Goal: Navigation & Orientation: Find specific page/section

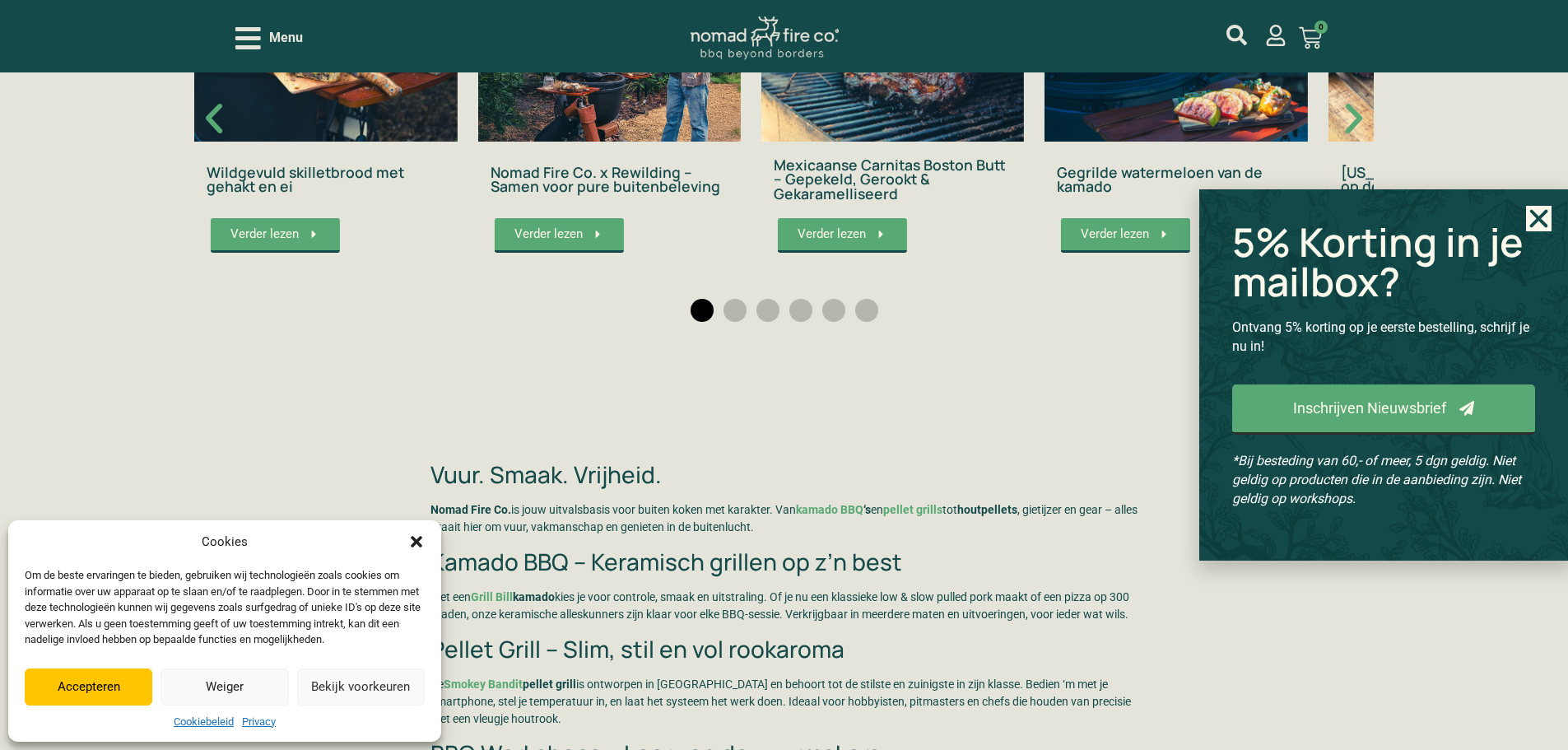
scroll to position [3375, 0]
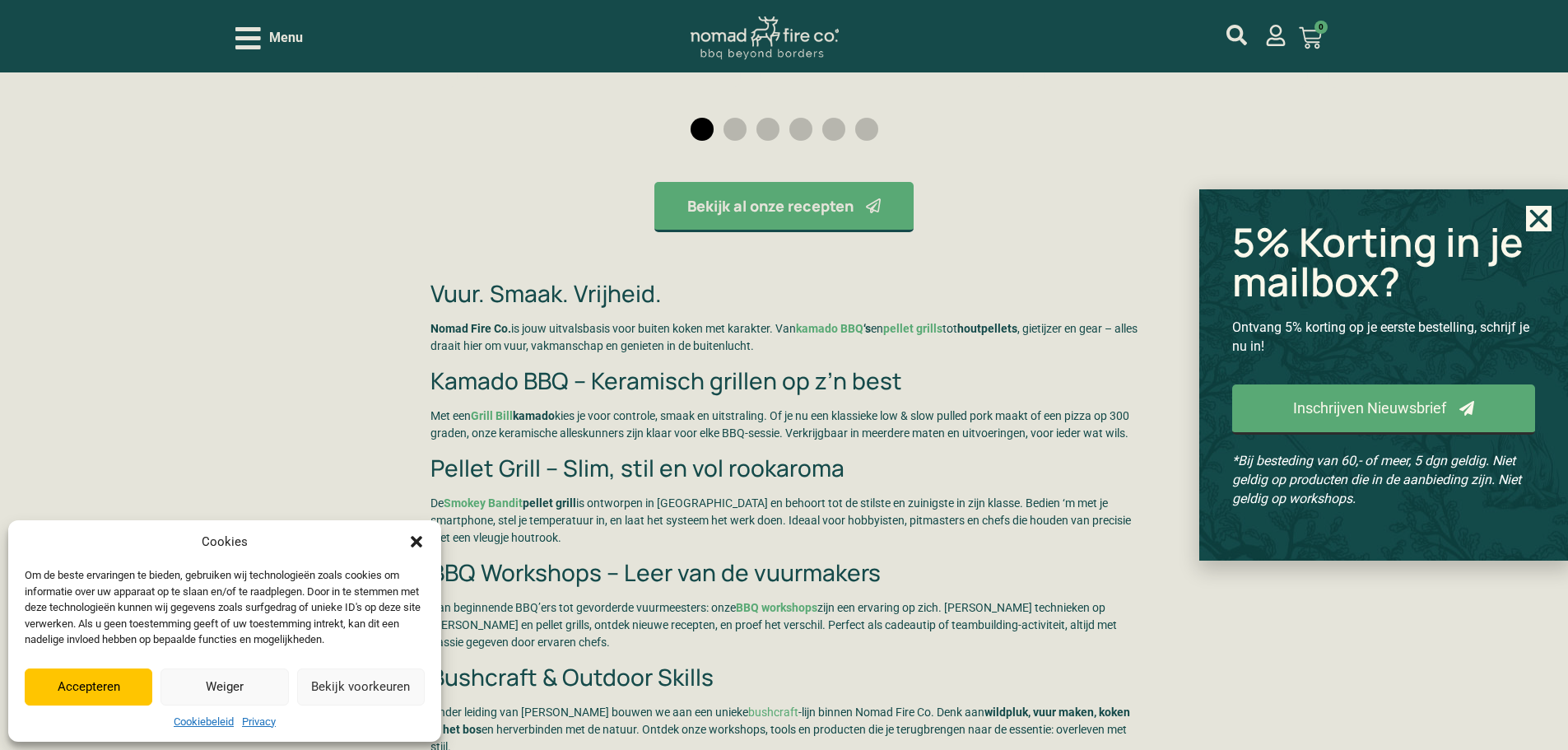
click at [128, 686] on button "Accepteren" at bounding box center [89, 686] width 128 height 37
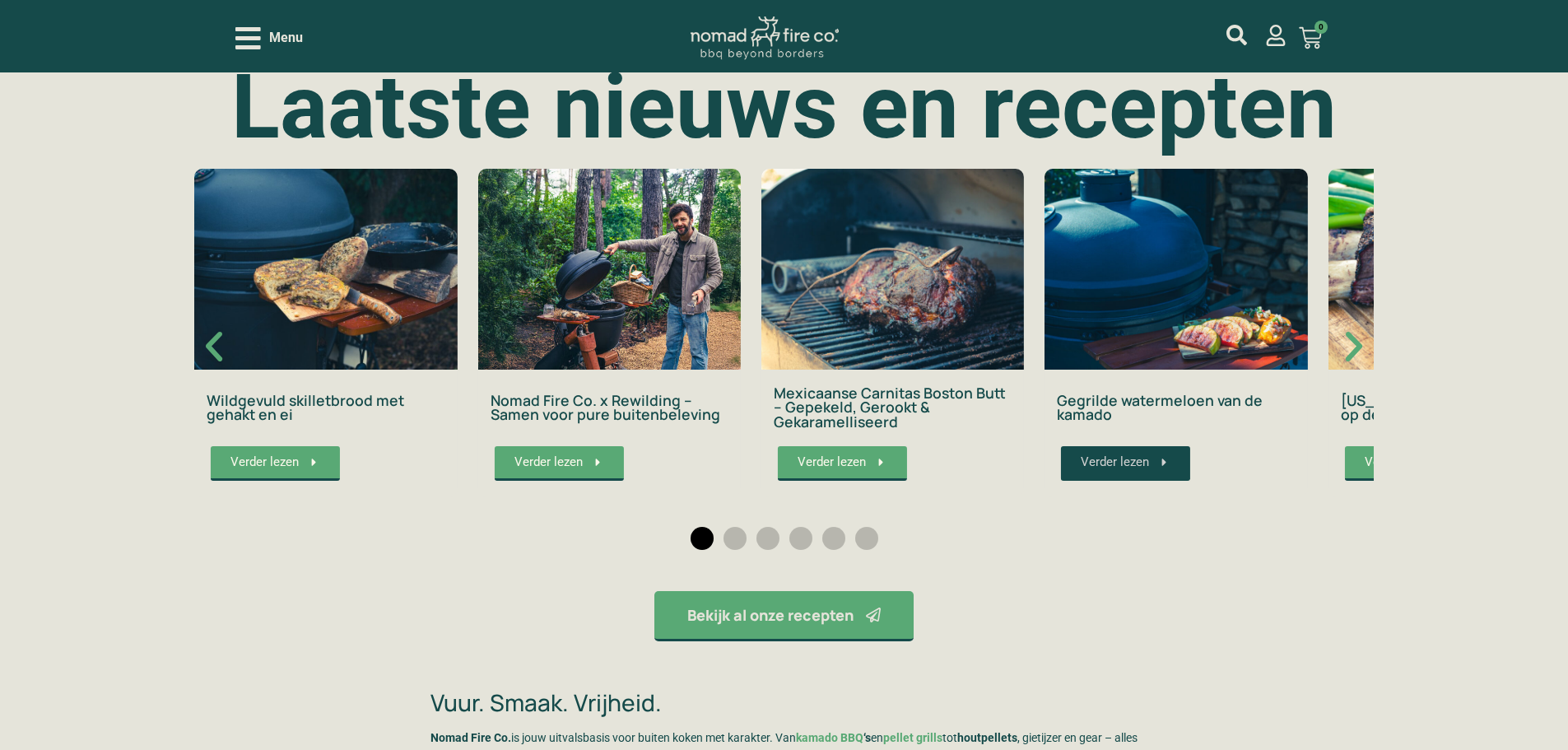
scroll to position [2963, 0]
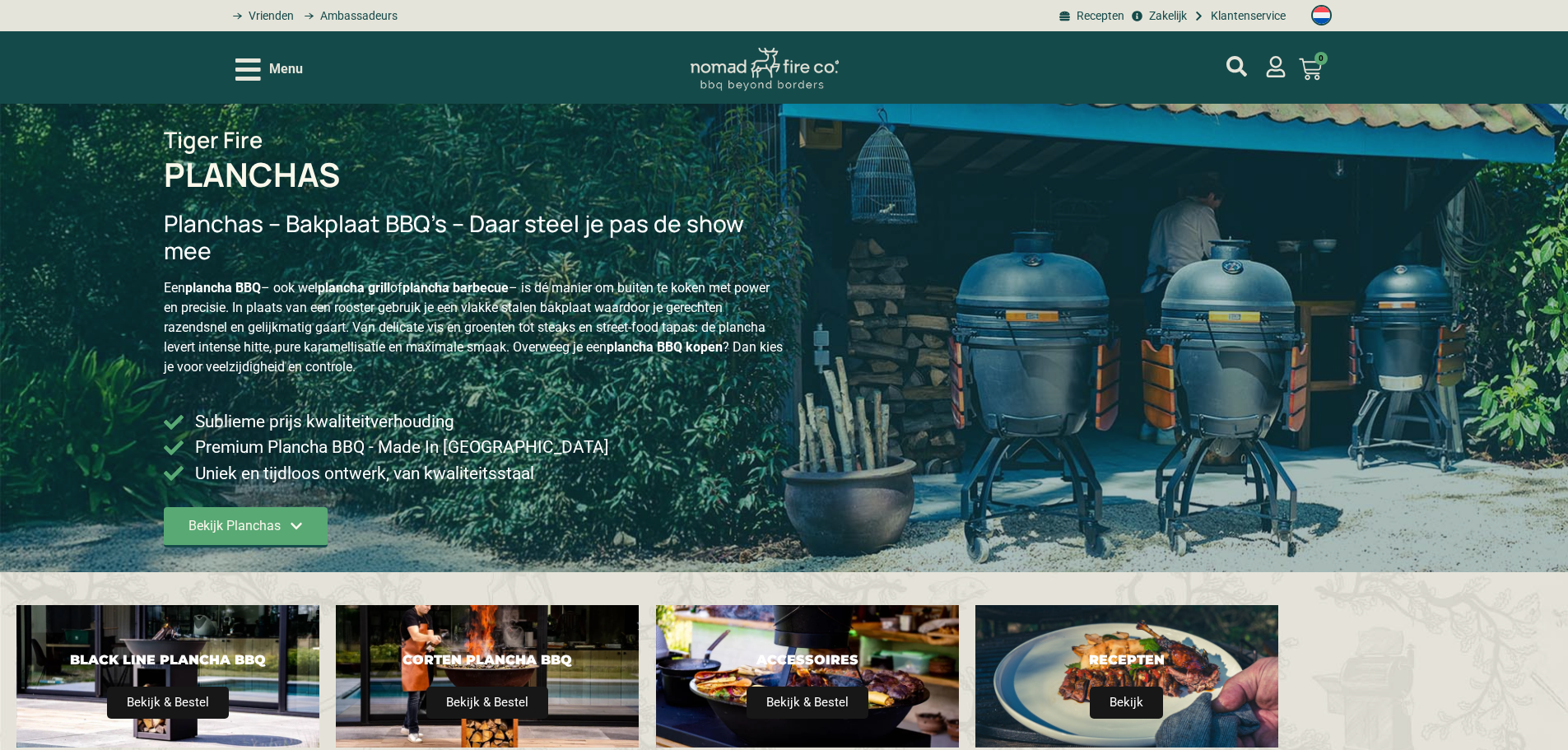
type input "14;2395"
click at [642, 210] on h3 "Planchas – Bakplaat BBQ’s – Daar steel je pas de show mee" at bounding box center [473, 238] width 620 height 55
type input "14;2395"
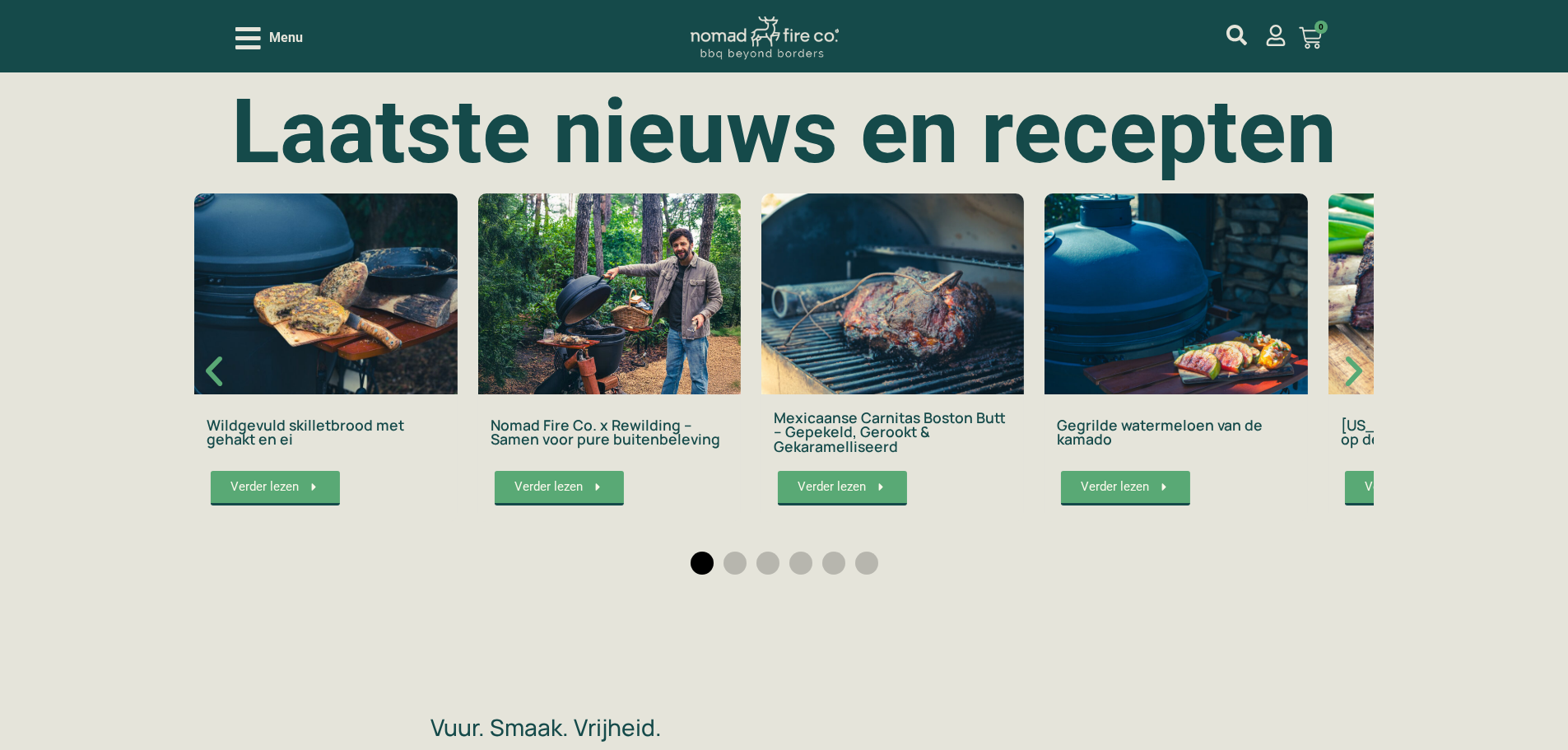
scroll to position [2963, 0]
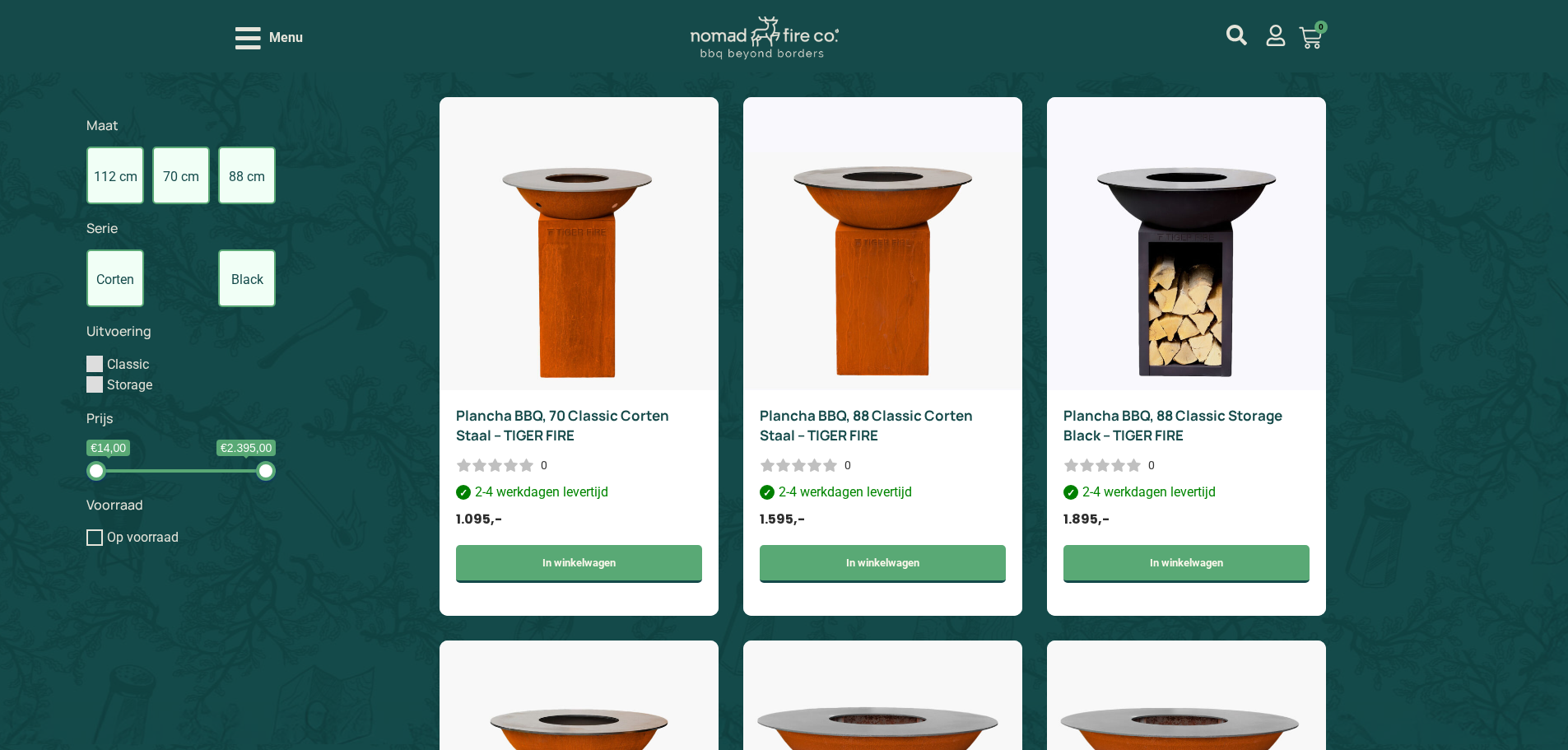
type input "14;2395"
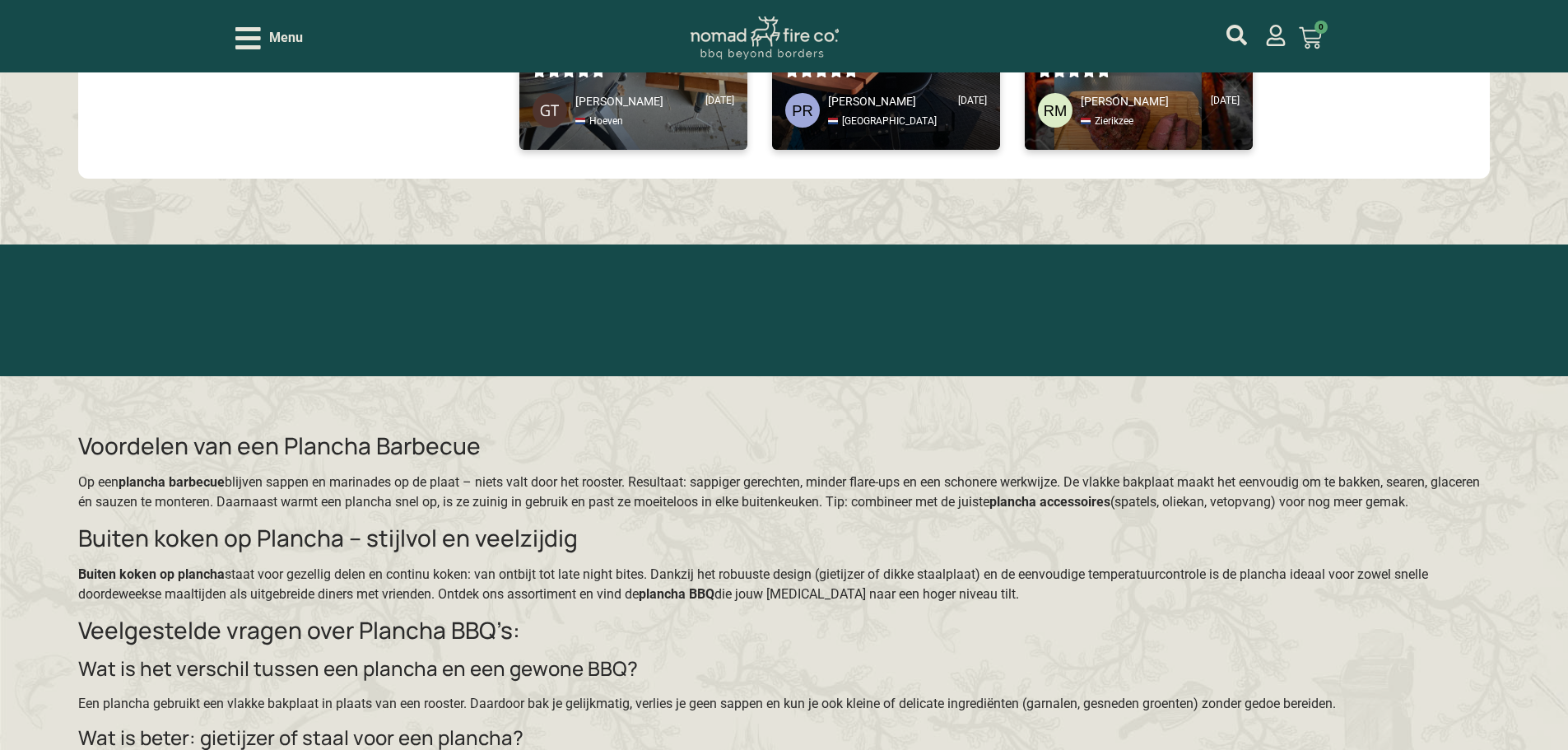
scroll to position [4528, 0]
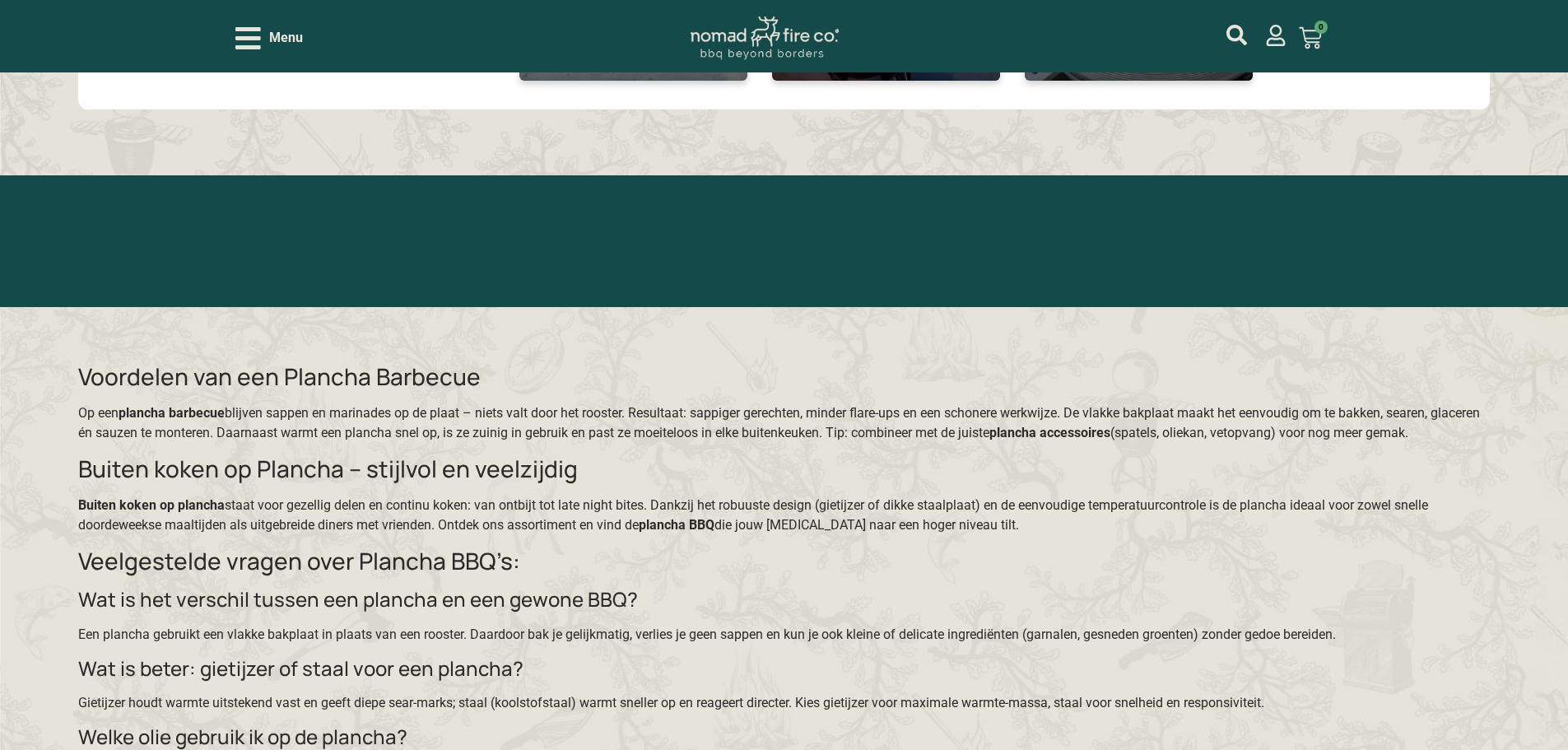
click at [292, 24] on div "Menu" at bounding box center [268, 38] width 67 height 29
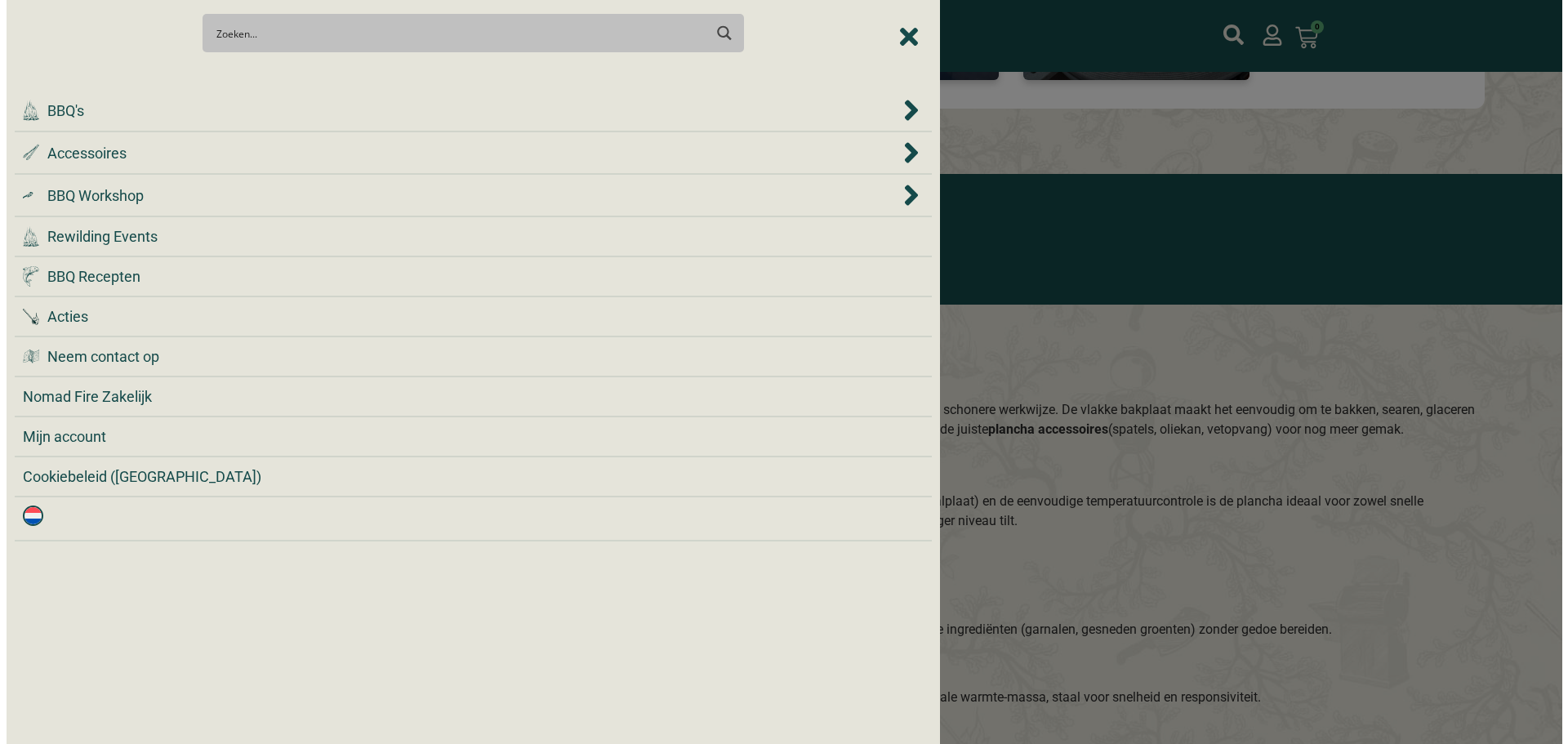
scroll to position [4463, 0]
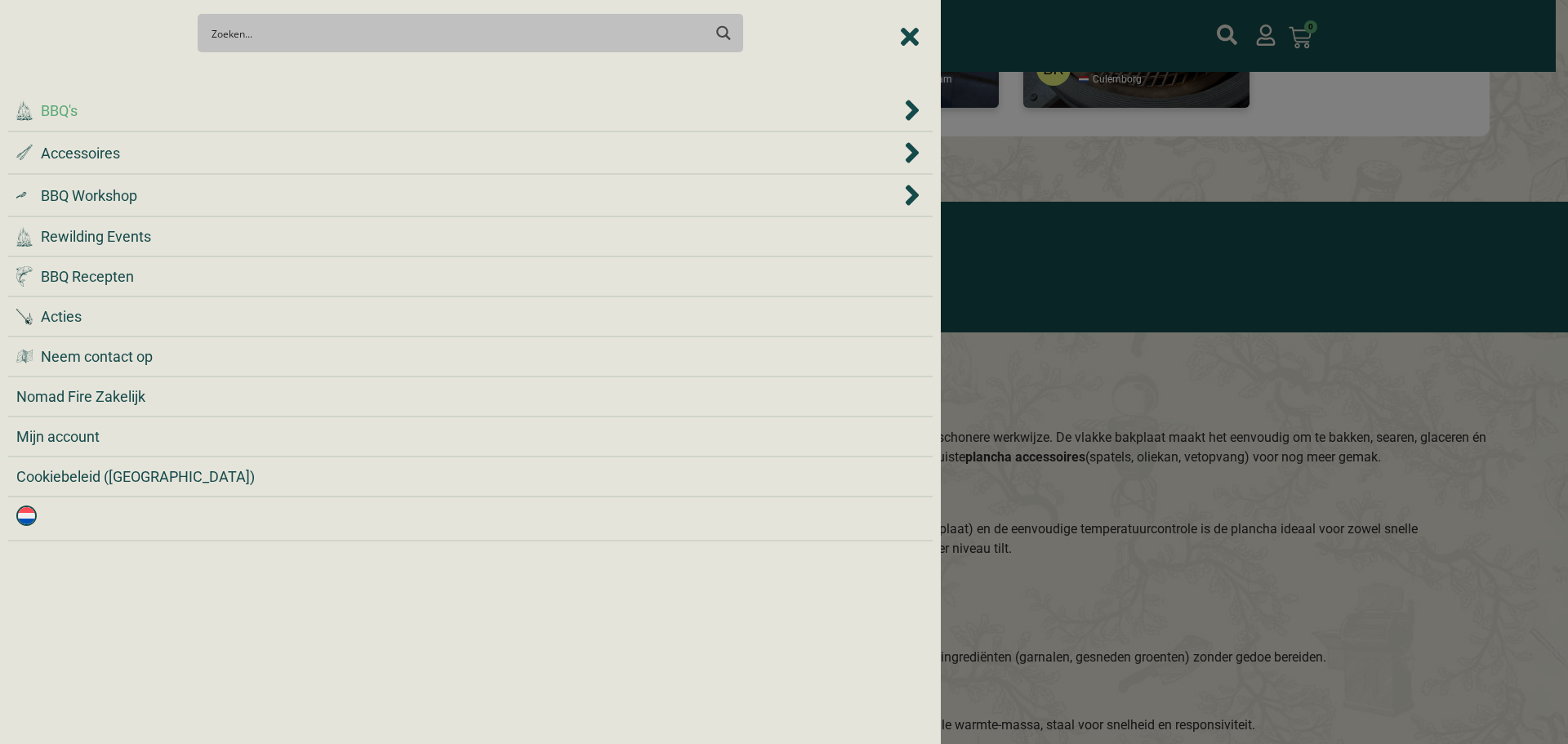
click at [281, 110] on div ".cls-1 { fill: #042e2c; } BBQ's" at bounding box center [458, 110] width 884 height 22
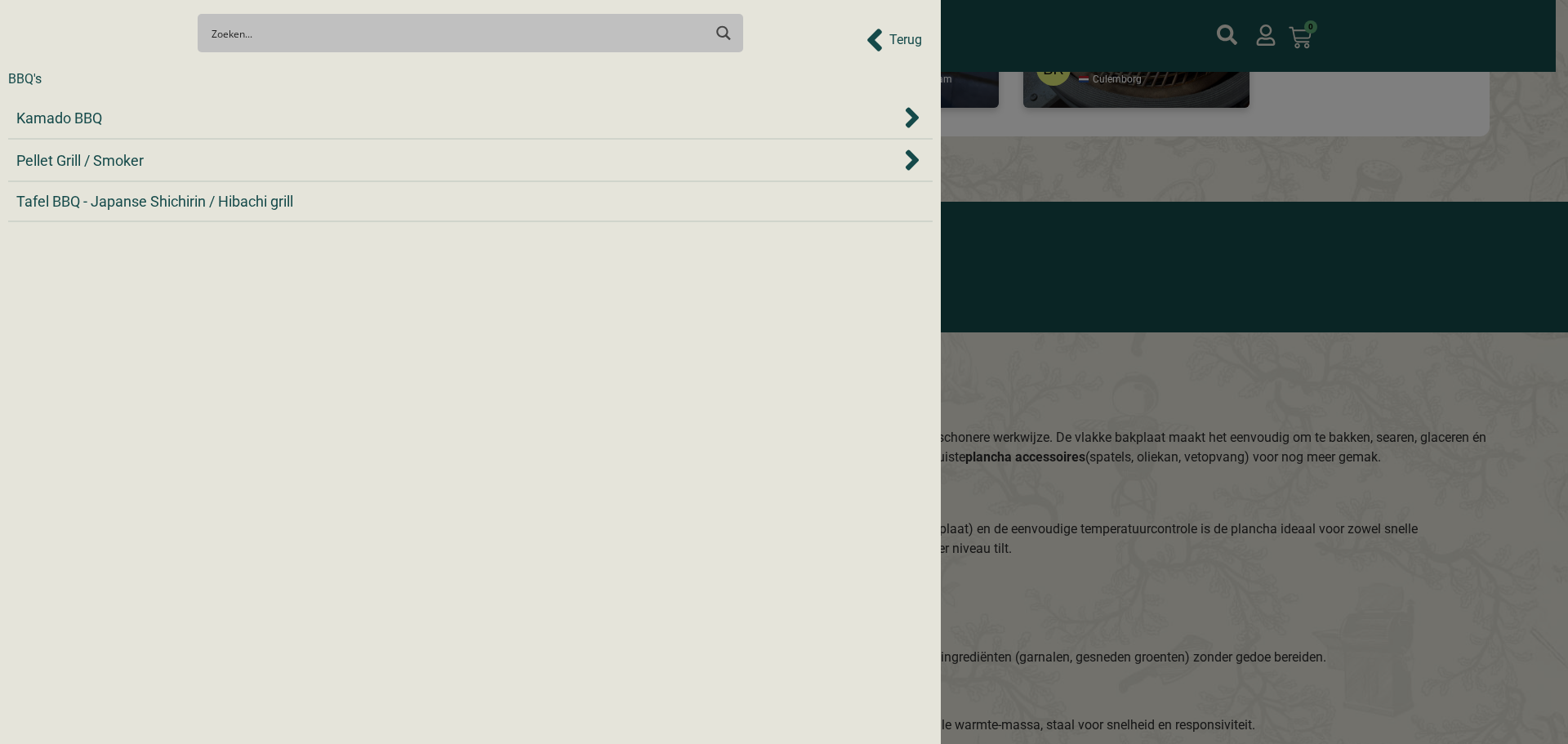
click at [281, 110] on div "Kamado BBQ" at bounding box center [458, 117] width 884 height 22
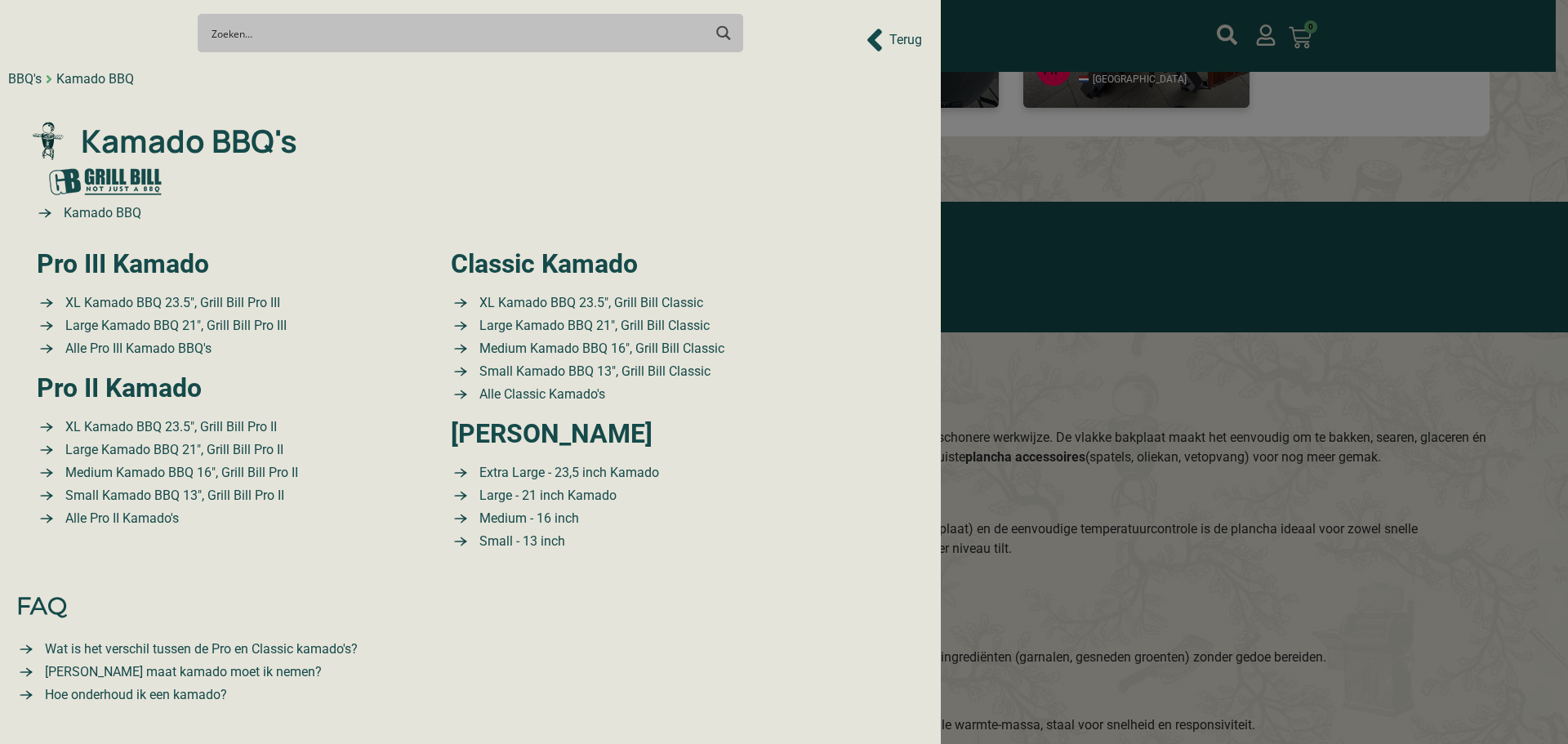
click at [1144, 172] on div at bounding box center [784, 372] width 1568 height 744
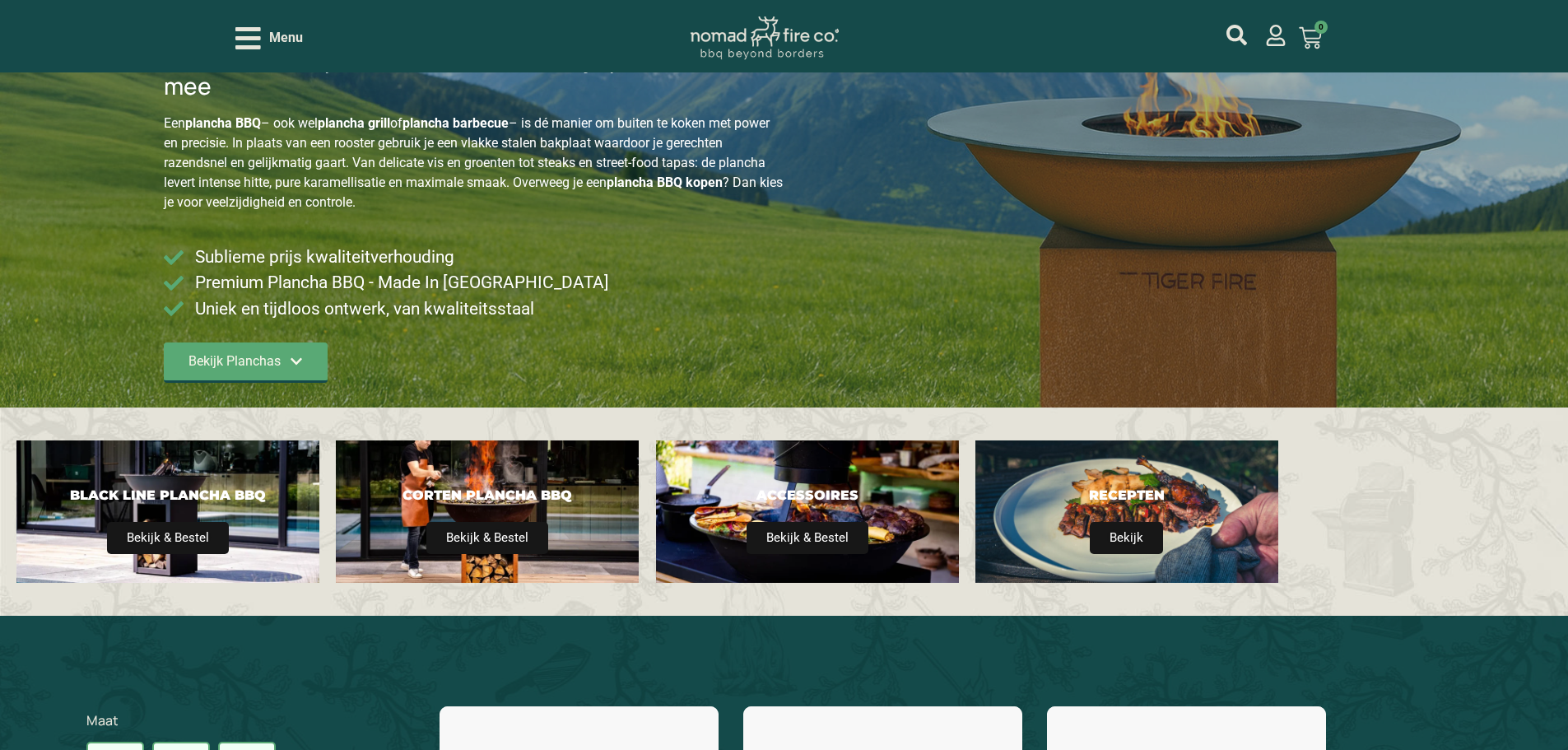
scroll to position [0, 0]
